Goal: Find specific page/section: Find specific page/section

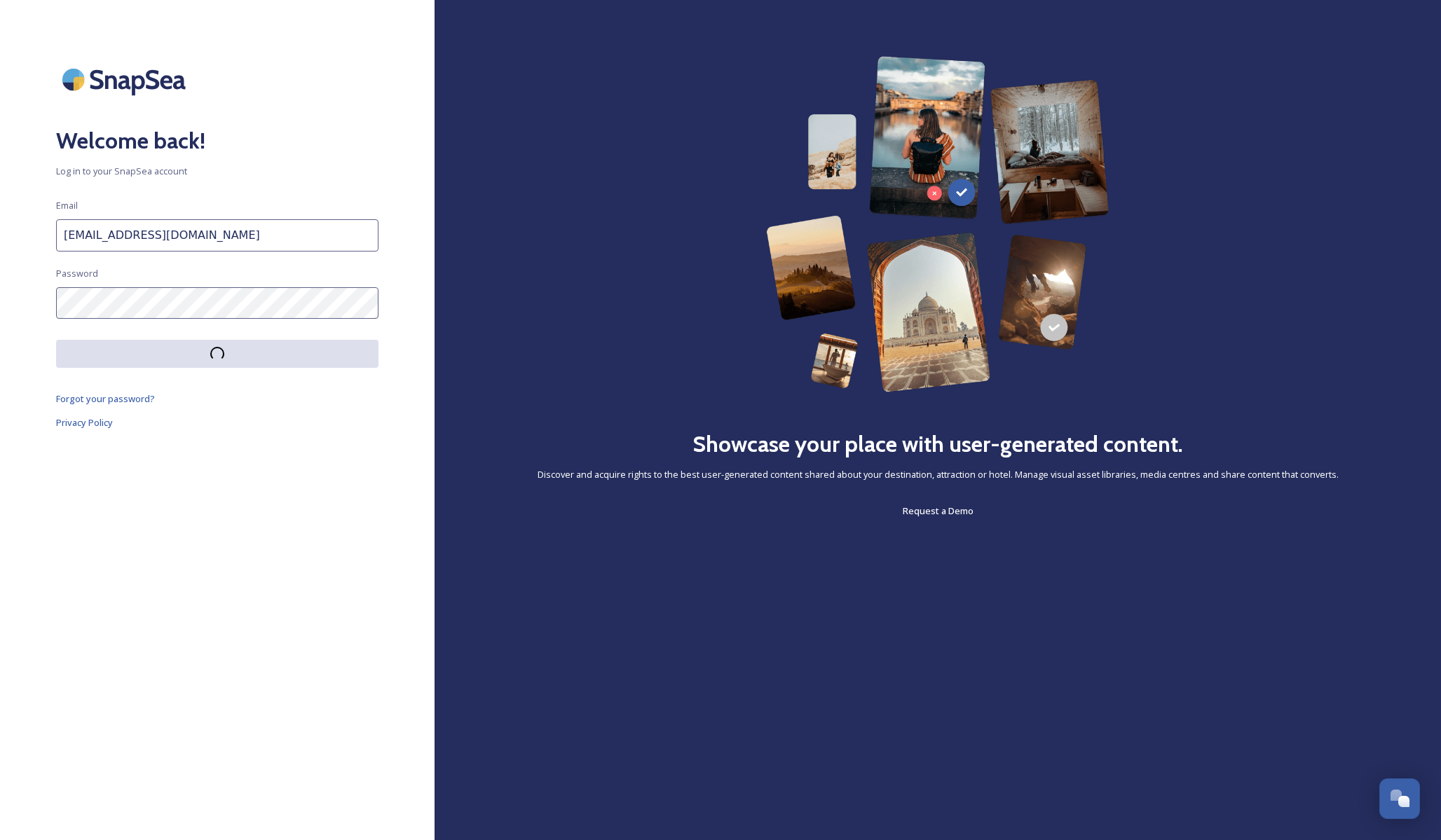
scroll to position [1437, 0]
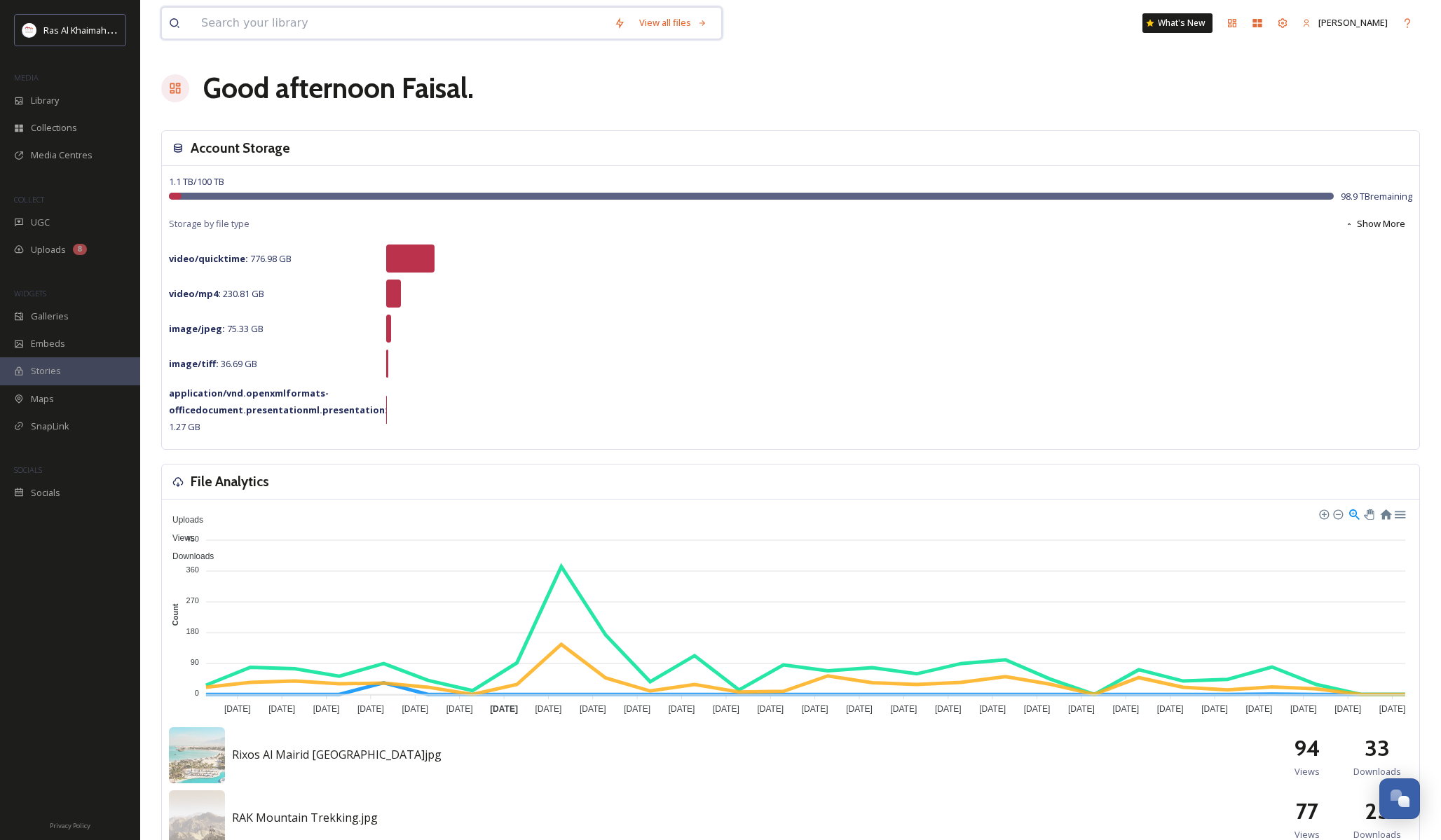
click at [383, 19] on input at bounding box center [401, 23] width 413 height 31
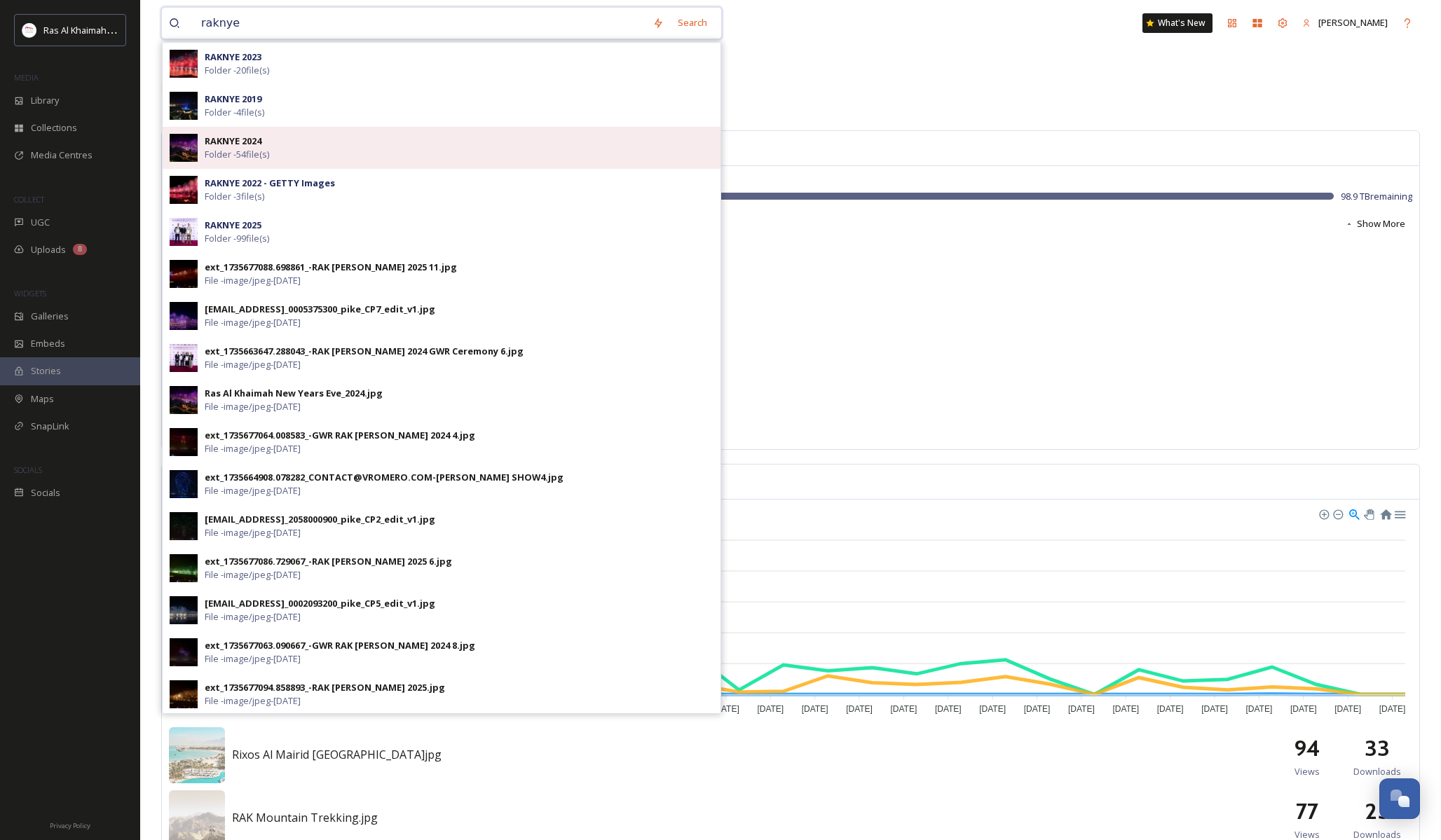
type input "raknye"
click at [332, 152] on div "RAKNYE 2024 Folder - 54 file(s)" at bounding box center [458, 148] width 509 height 27
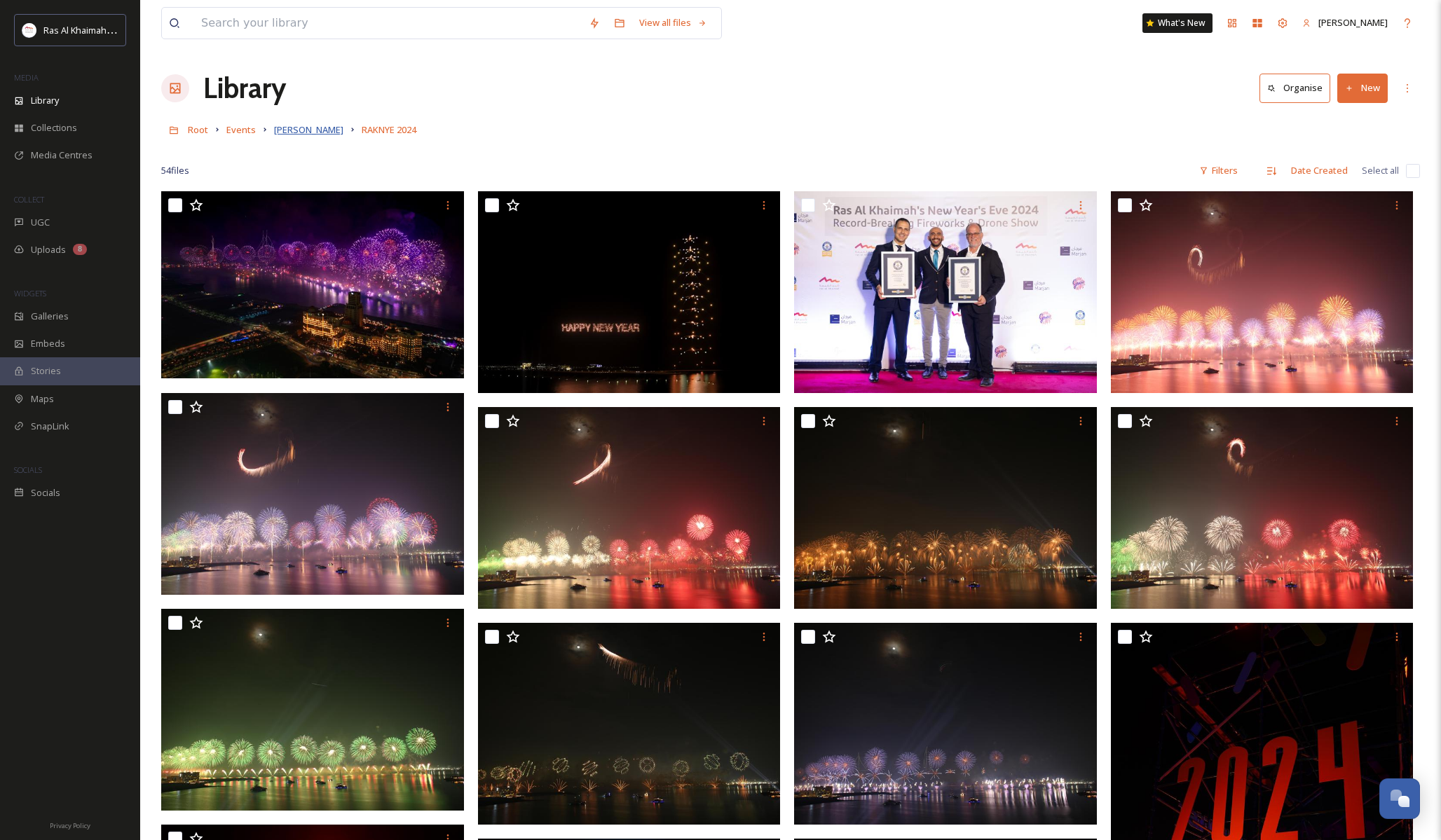
click at [282, 134] on span "[PERSON_NAME]" at bounding box center [308, 129] width 69 height 13
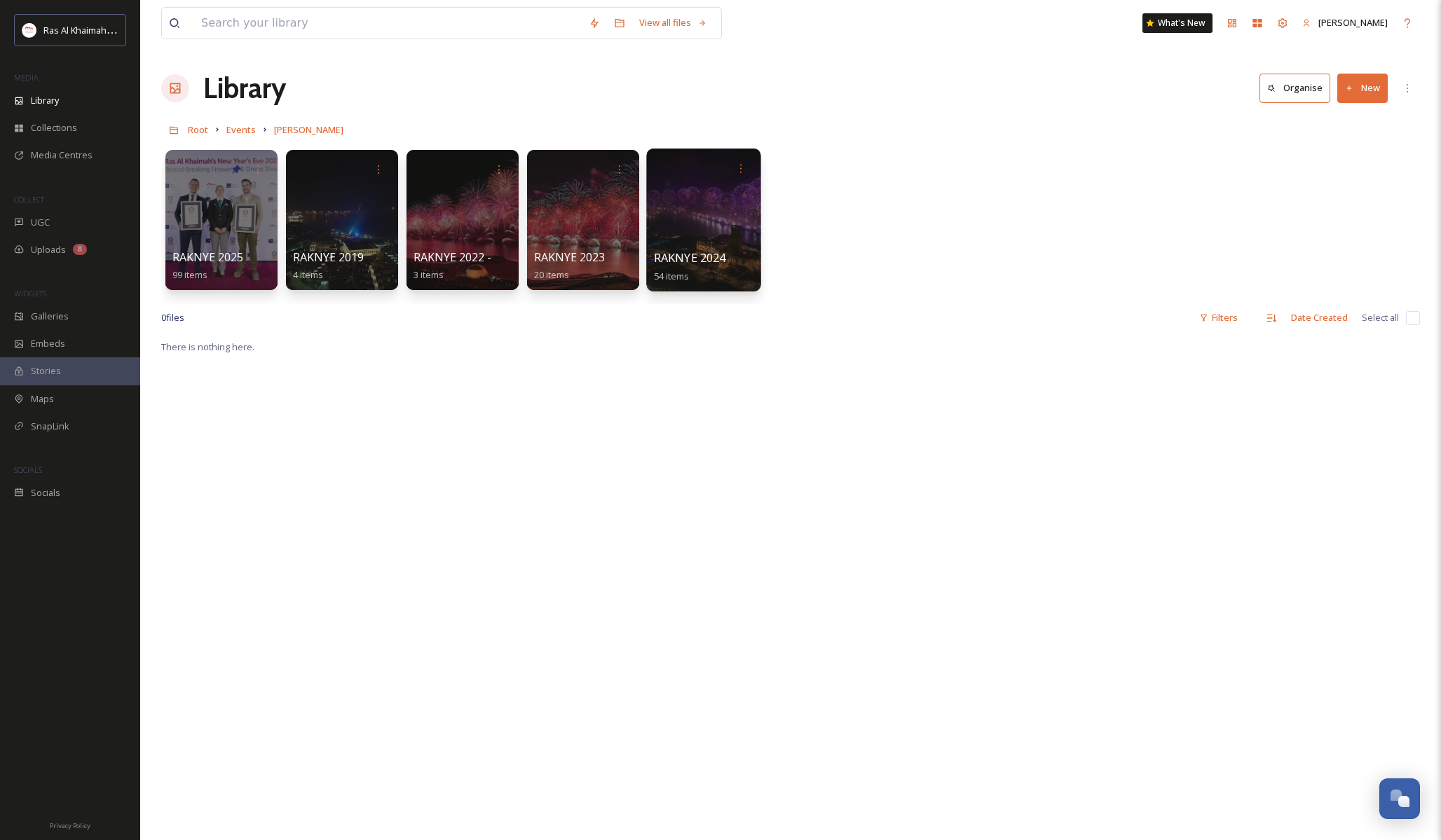
click at [712, 201] on div at bounding box center [704, 220] width 115 height 143
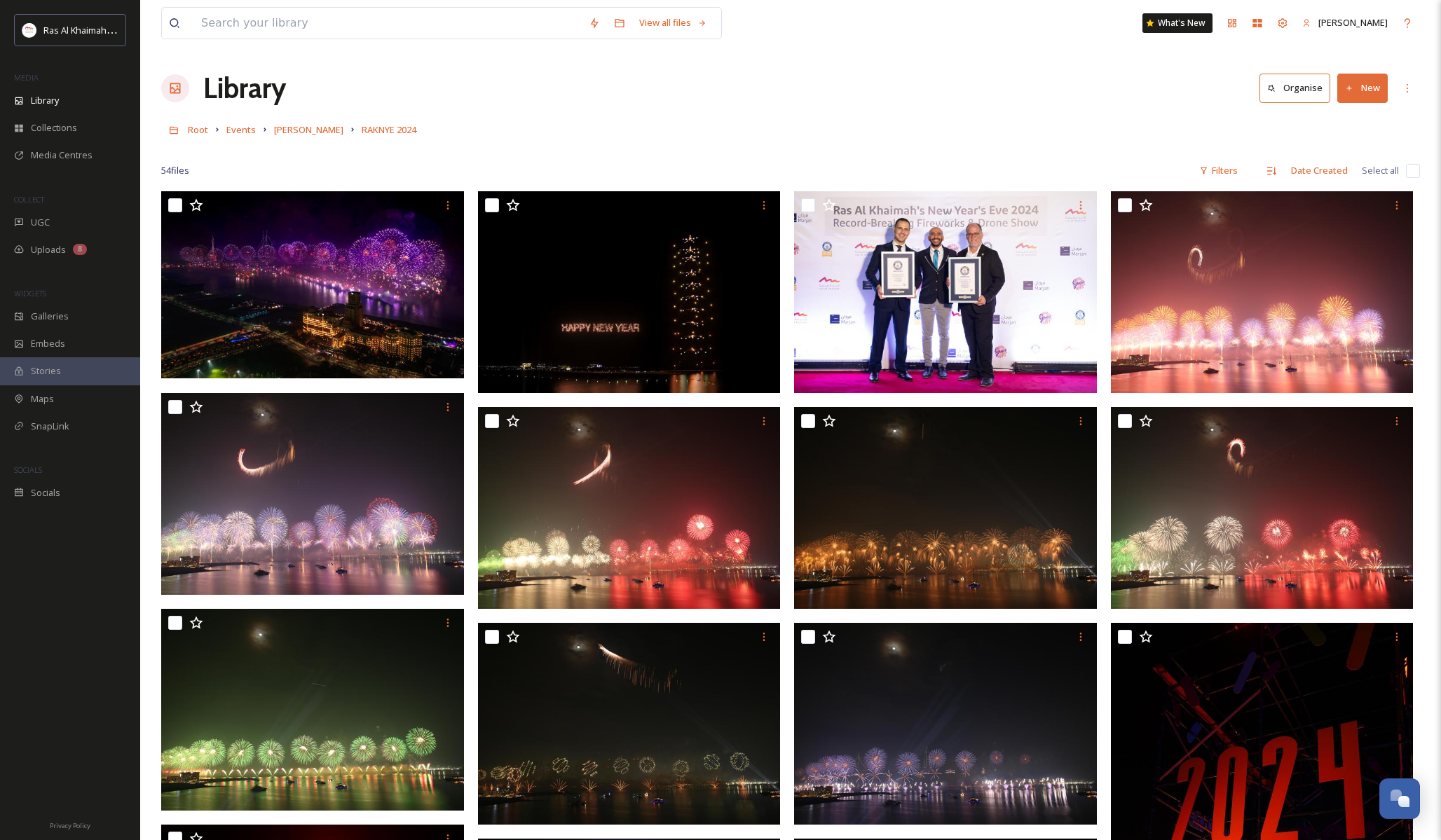
scroll to position [-1, 0]
